Goal: Information Seeking & Learning: Learn about a topic

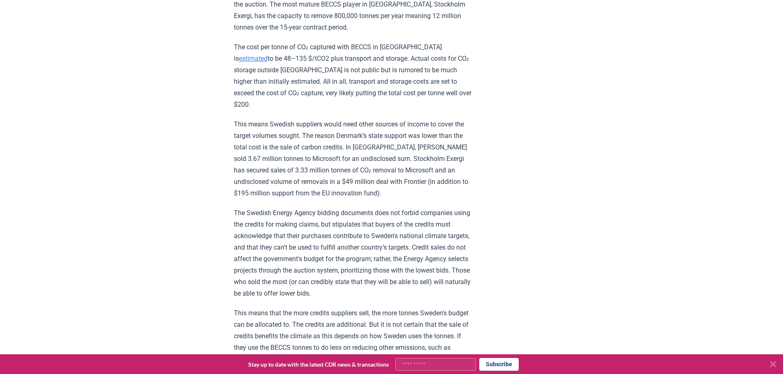
scroll to position [486, 0]
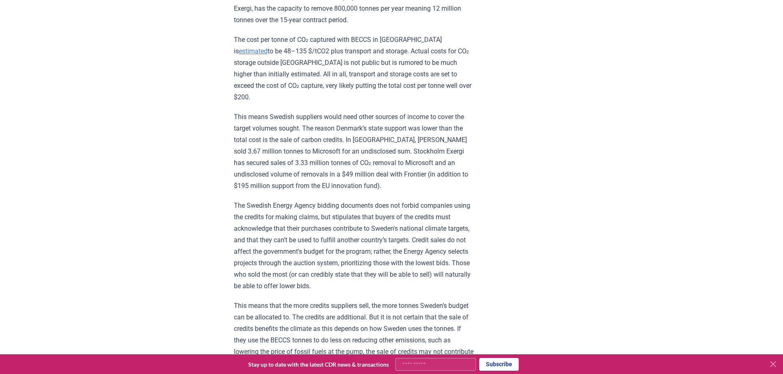
drag, startPoint x: 409, startPoint y: 264, endPoint x: 370, endPoint y: 238, distance: 47.1
drag, startPoint x: 370, startPoint y: 238, endPoint x: 348, endPoint y: 238, distance: 21.8
click at [348, 238] on p "The Swedish Energy Agency bidding documents does not forbid companies using the…" at bounding box center [354, 246] width 240 height 92
drag, startPoint x: 360, startPoint y: 233, endPoint x: 371, endPoint y: 246, distance: 16.6
click at [371, 246] on p "The Swedish Energy Agency bidding documents does not forbid companies using the…" at bounding box center [354, 246] width 240 height 92
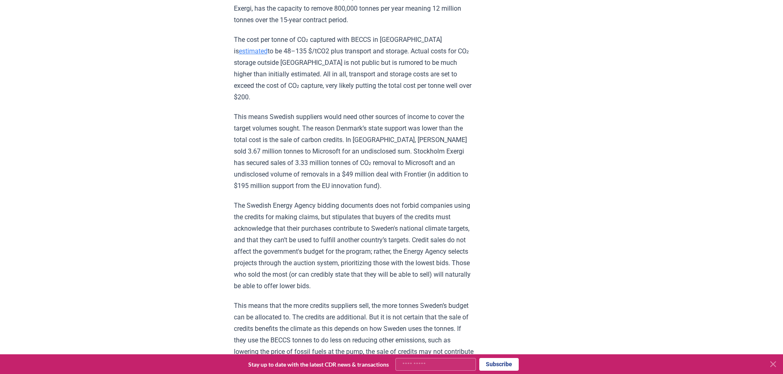
click at [402, 253] on p "The Swedish Energy Agency bidding documents does not forbid companies using the…" at bounding box center [354, 246] width 240 height 92
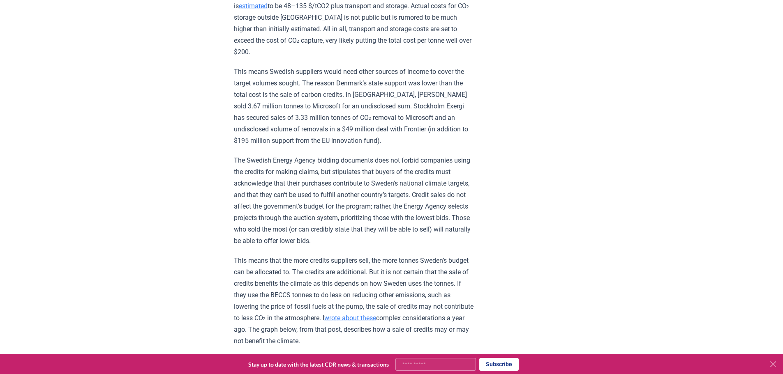
scroll to position [532, 0]
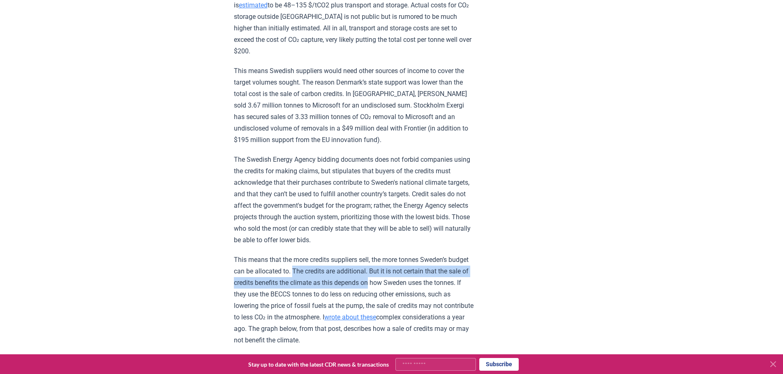
drag, startPoint x: 316, startPoint y: 256, endPoint x: 404, endPoint y: 269, distance: 88.9
click at [404, 269] on p "This means that the more credits suppliers sell, the more tonnes Sweden’s budge…" at bounding box center [354, 300] width 240 height 92
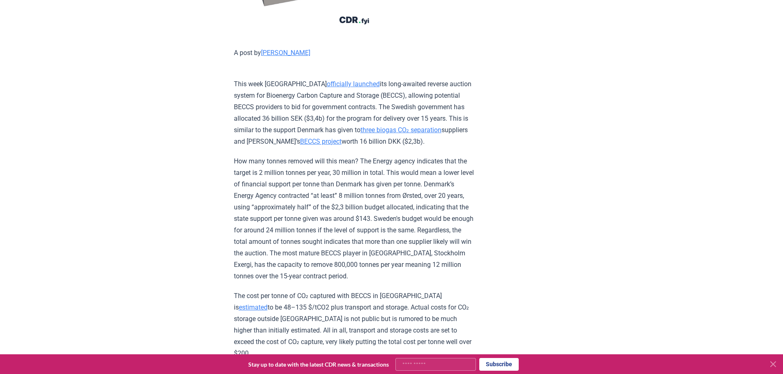
scroll to position [245, 0]
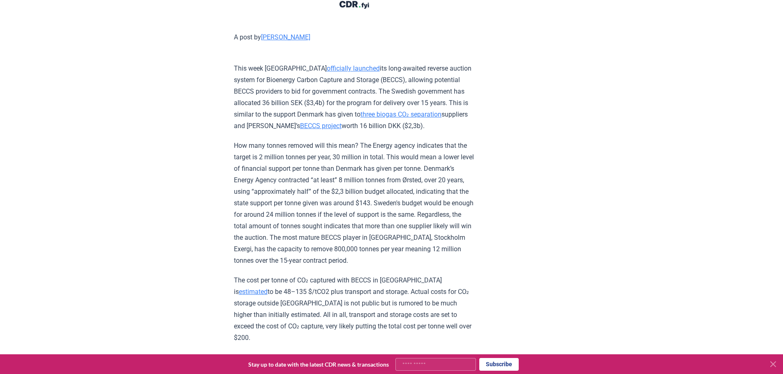
click at [405, 114] on link "three biogas CO₂ separation" at bounding box center [400, 115] width 81 height 8
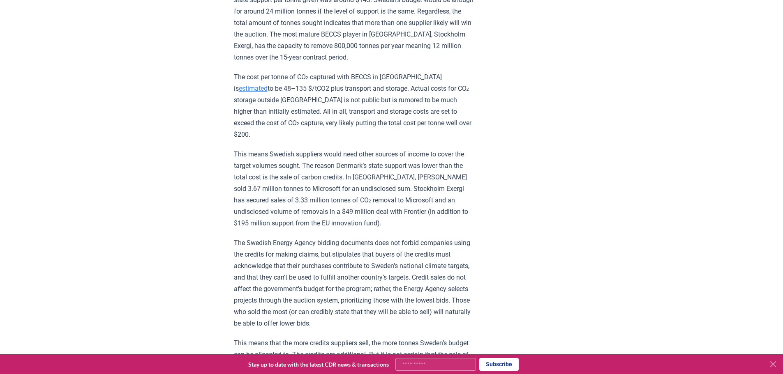
scroll to position [449, 0]
click at [336, 261] on p "The Swedish Energy Agency bidding documents does not forbid companies using the…" at bounding box center [354, 283] width 240 height 92
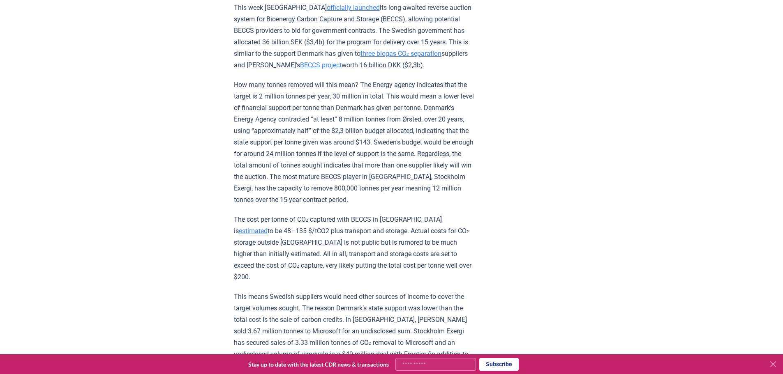
scroll to position [306, 0]
click at [268, 228] on link "estimated" at bounding box center [253, 232] width 29 height 8
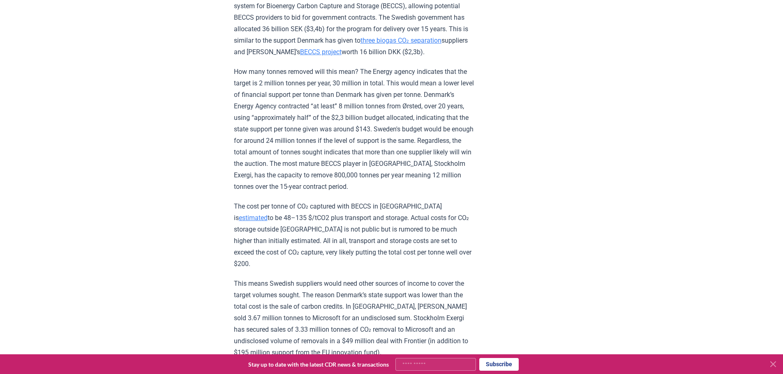
scroll to position [166, 0]
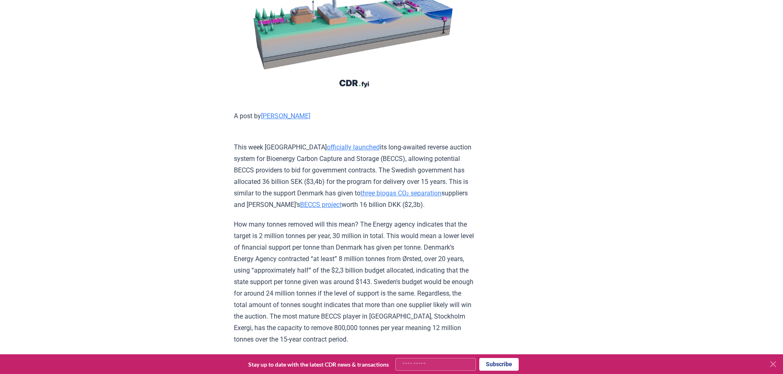
drag, startPoint x: 545, startPoint y: 201, endPoint x: 483, endPoint y: 209, distance: 62.5
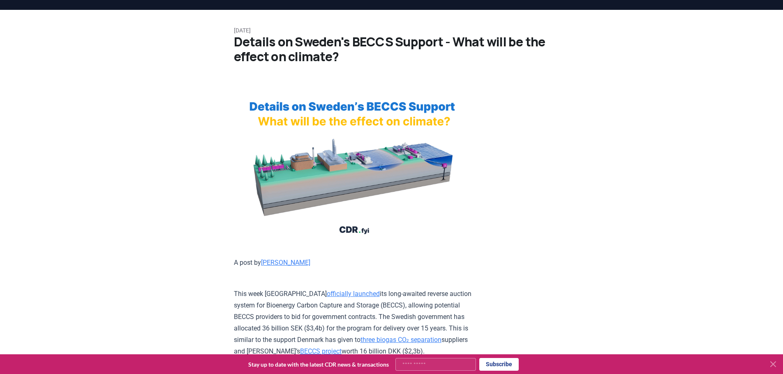
scroll to position [181, 0]
